Goal: Transaction & Acquisition: Purchase product/service

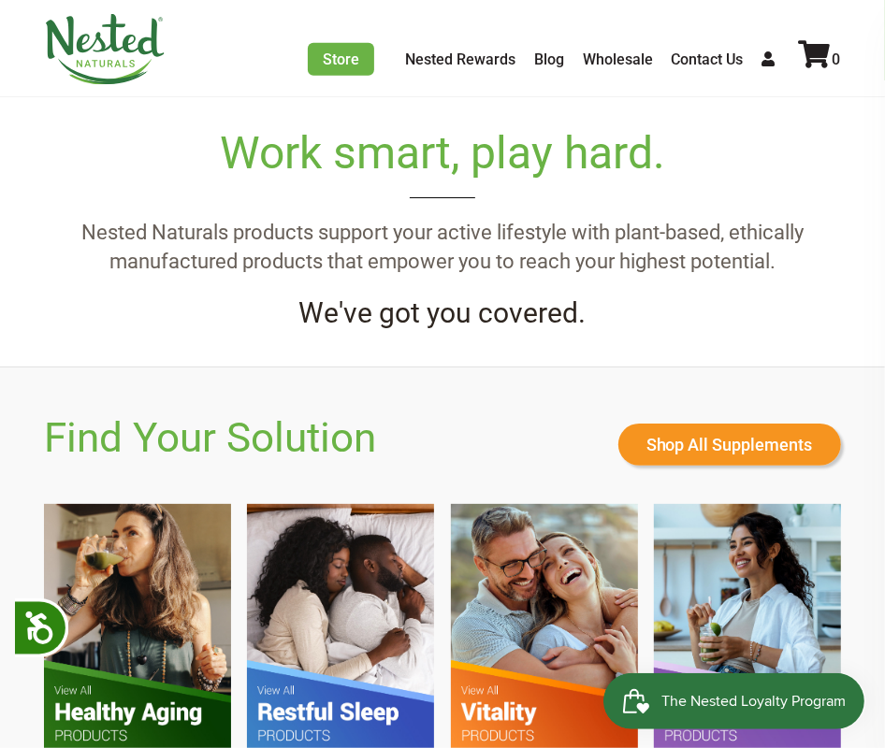
scroll to position [1169, 0]
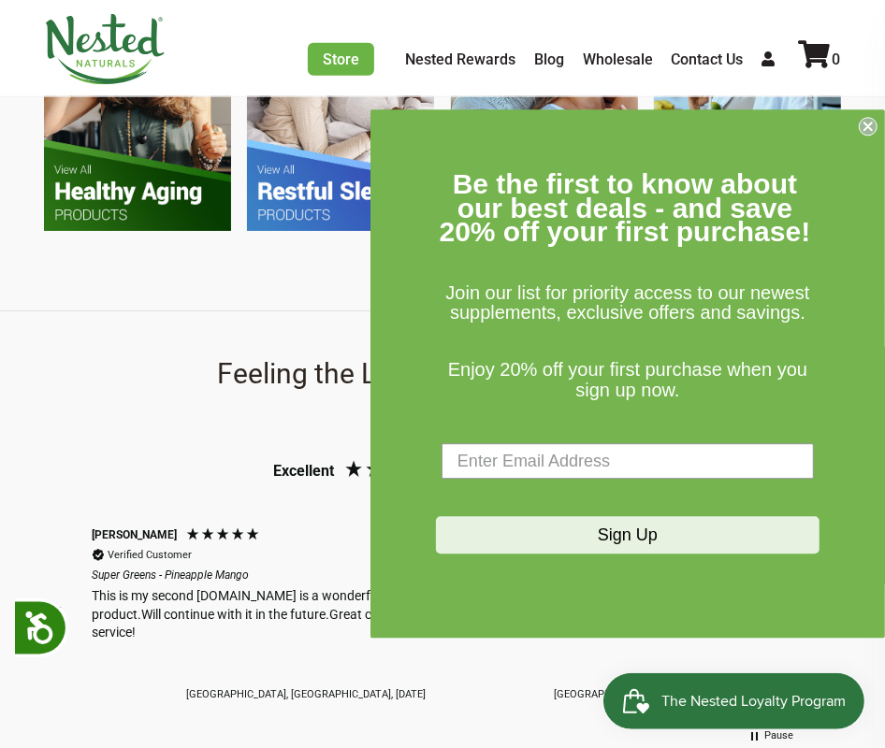
click at [865, 126] on circle "Close dialog" at bounding box center [869, 127] width 18 height 18
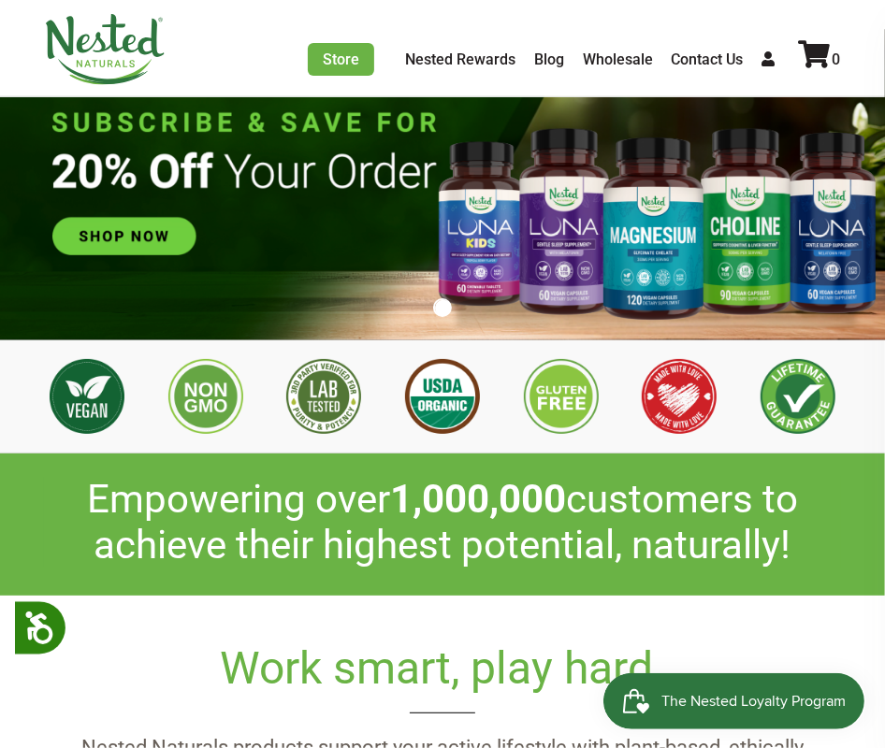
scroll to position [117, 0]
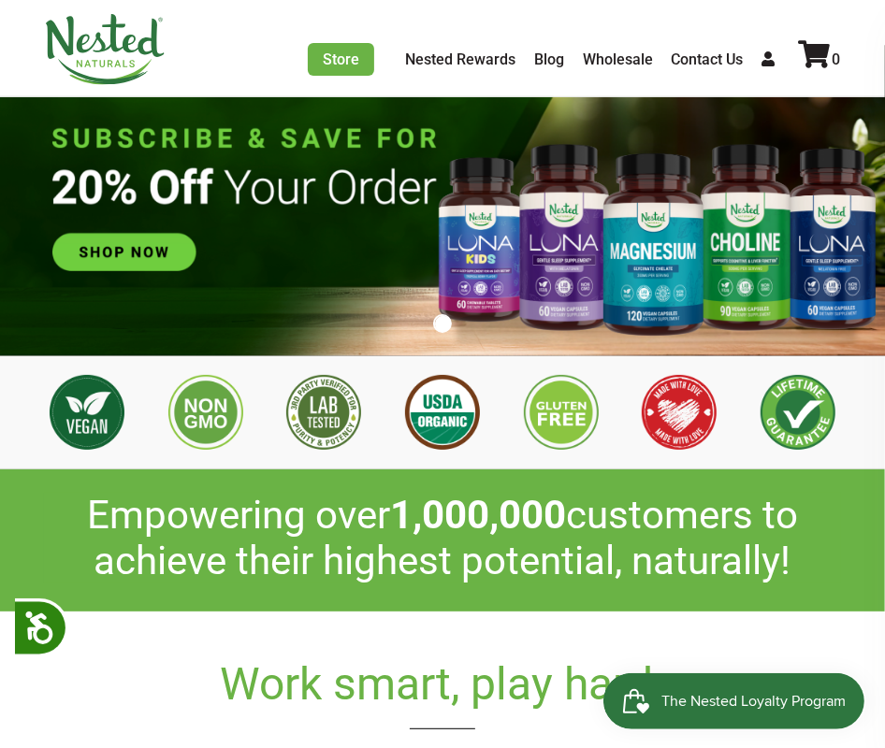
click at [106, 260] on img at bounding box center [443, 200] width 886 height 311
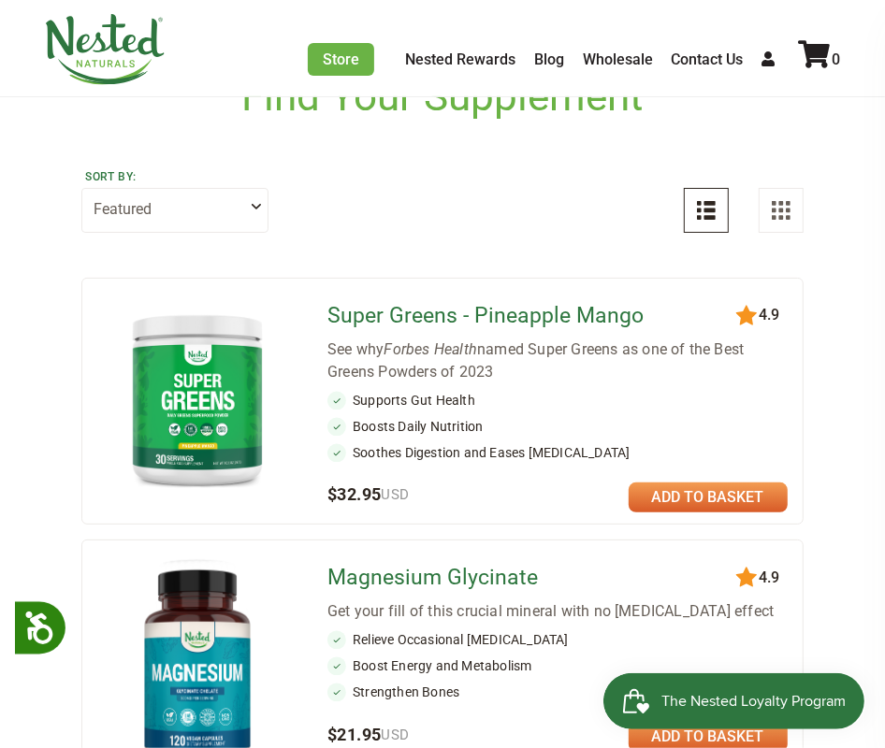
click at [744, 492] on link at bounding box center [708, 498] width 159 height 30
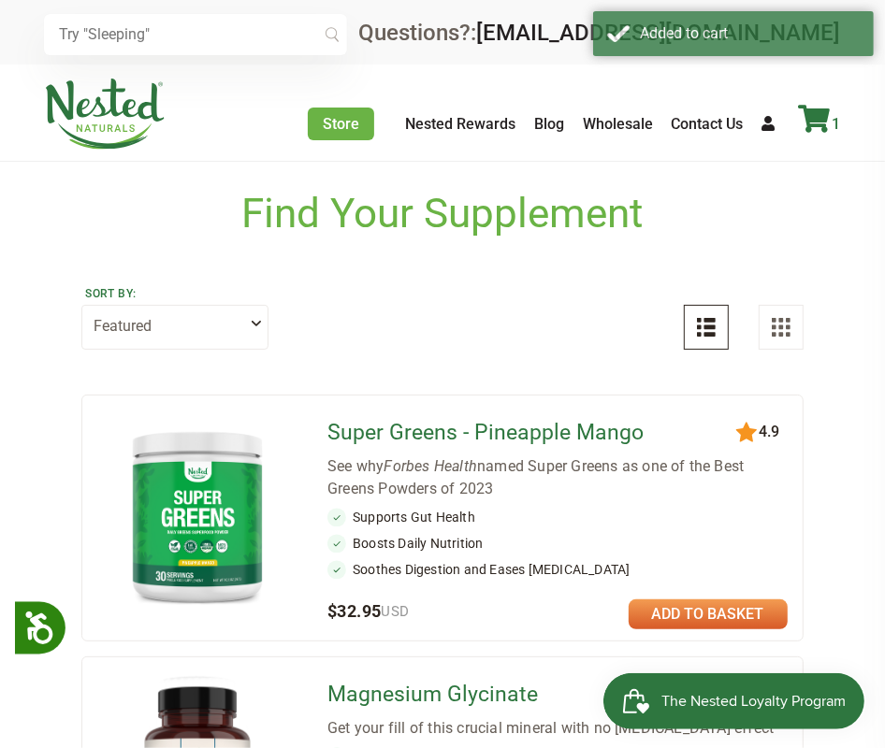
click at [821, 110] on icon at bounding box center [815, 119] width 32 height 28
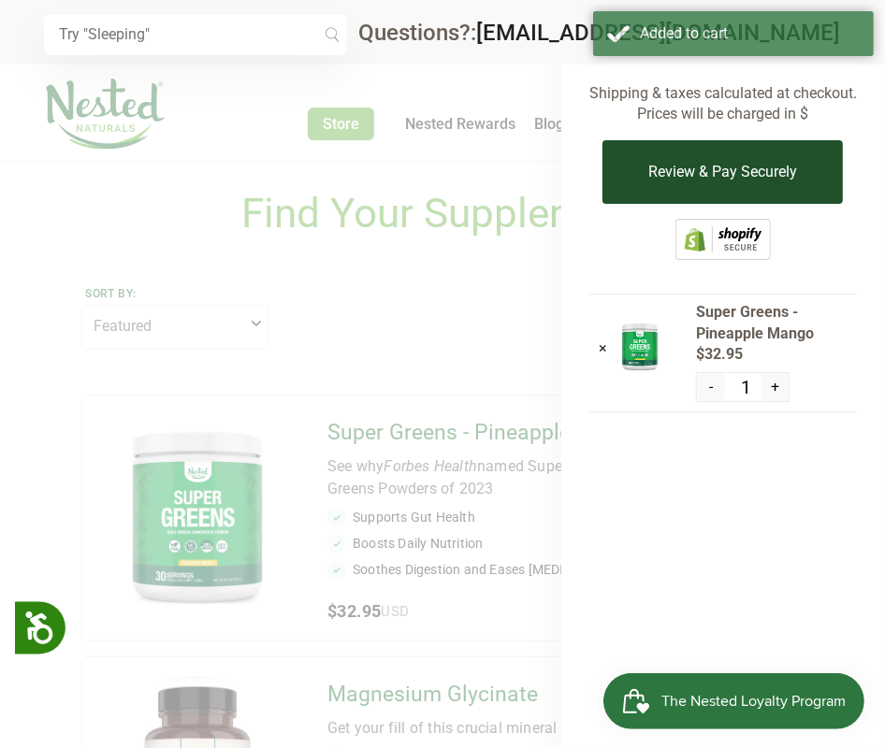
click at [720, 173] on button "Review & Pay Securely" at bounding box center [722, 172] width 240 height 64
drag, startPoint x: 720, startPoint y: 173, endPoint x: 702, endPoint y: 181, distance: 20.1
click at [720, 173] on button "Review & Pay Securely" at bounding box center [722, 172] width 240 height 64
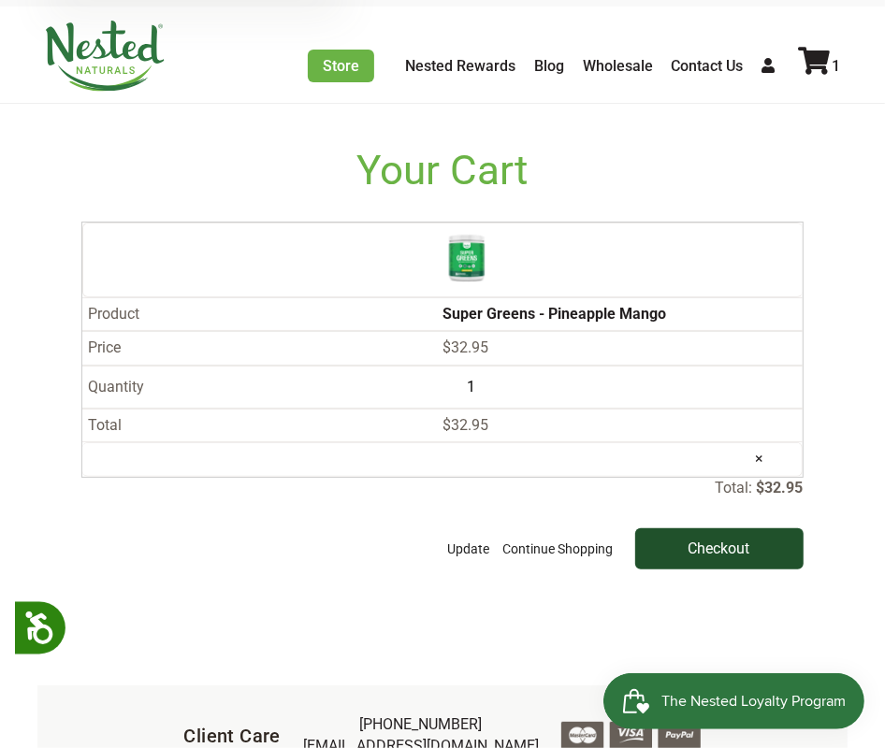
click at [684, 528] on input "Checkout" at bounding box center [719, 548] width 168 height 41
click at [718, 528] on input "Checkout" at bounding box center [719, 548] width 168 height 41
